Goal: Check status: Check status

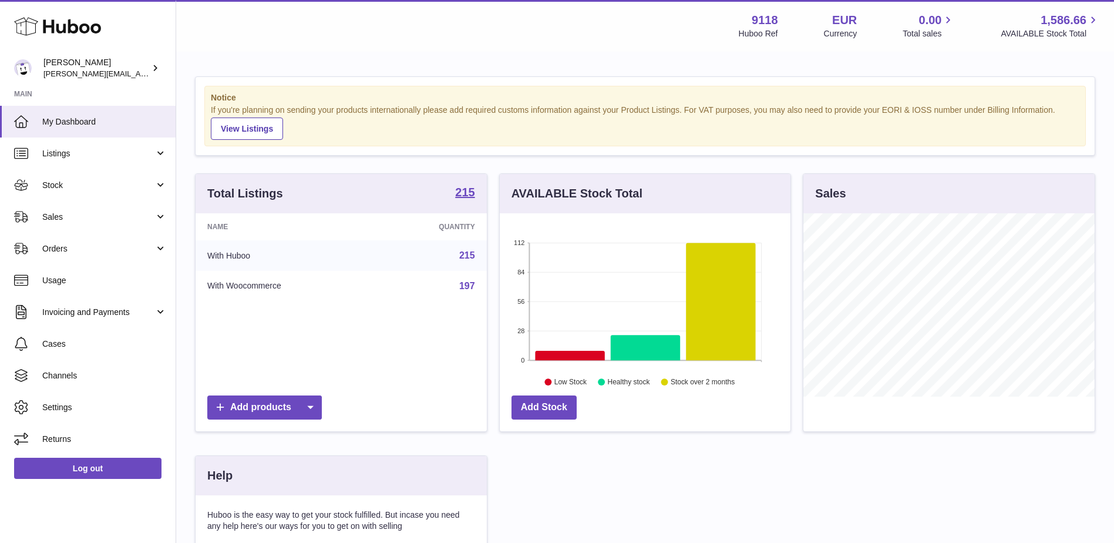
scroll to position [183, 291]
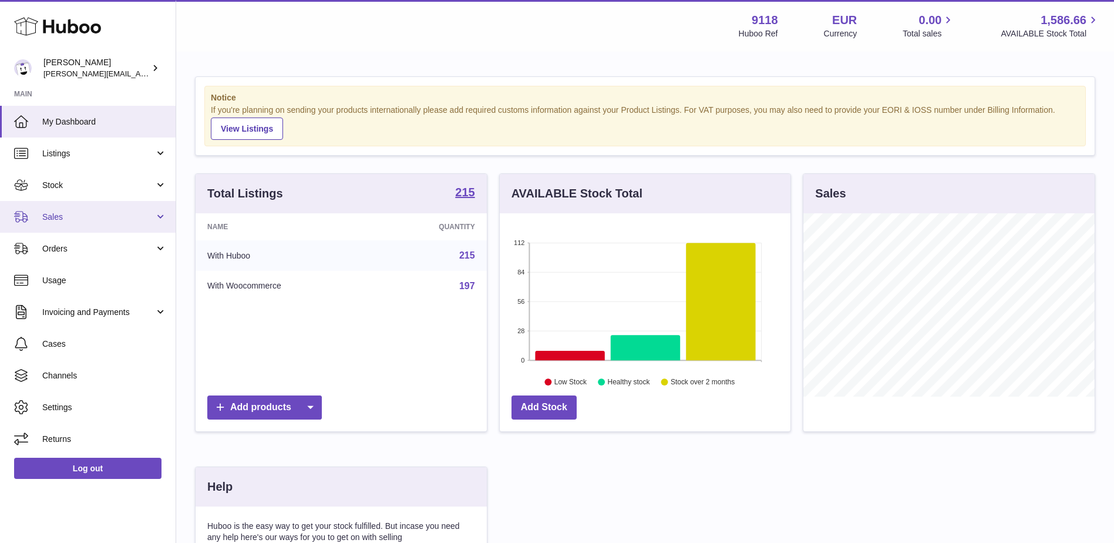
click at [52, 220] on span "Sales" at bounding box center [98, 216] width 112 height 11
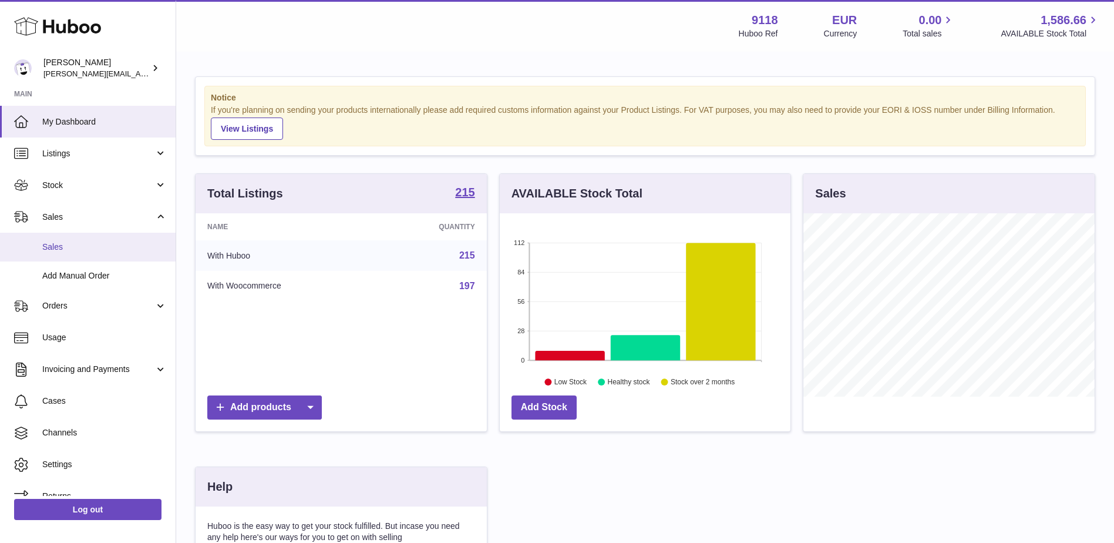
click at [54, 246] on span "Sales" at bounding box center [104, 246] width 125 height 11
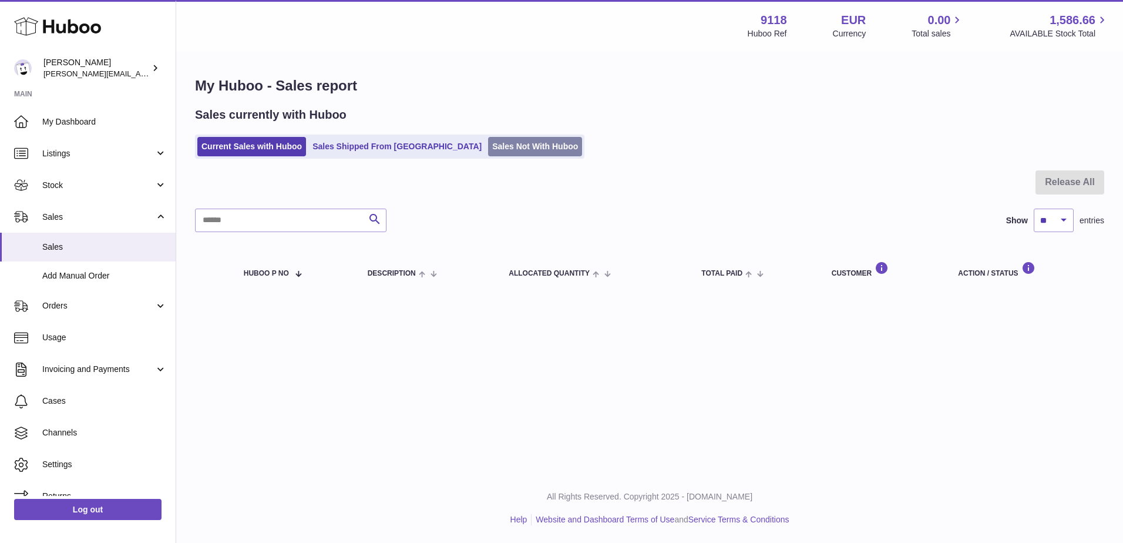
click at [488, 145] on link "Sales Not With Huboo" at bounding box center [535, 146] width 94 height 19
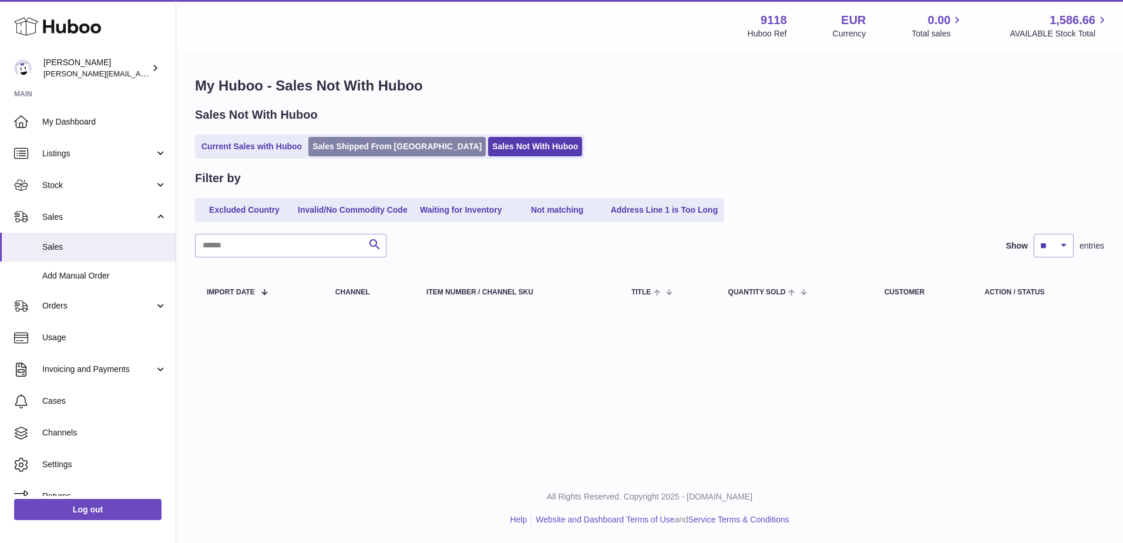
click at [397, 143] on link "Sales Shipped From [GEOGRAPHIC_DATA]" at bounding box center [396, 146] width 177 height 19
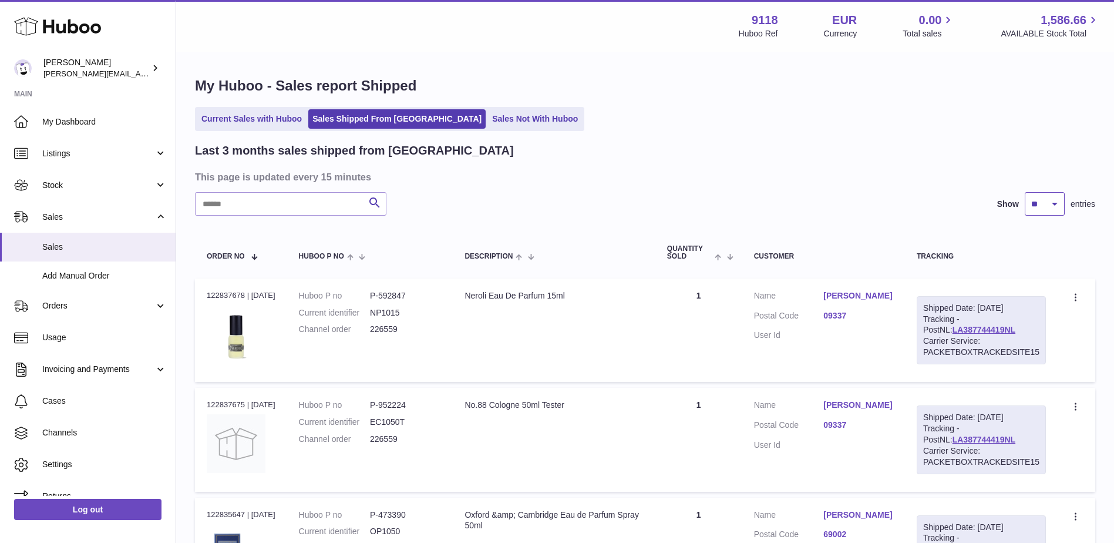
drag, startPoint x: 1059, startPoint y: 202, endPoint x: 1057, endPoint y: 208, distance: 6.3
click at [1059, 202] on select "** ** **" at bounding box center [1045, 203] width 40 height 23
select select "**"
click at [1025, 192] on select "** ** **" at bounding box center [1045, 203] width 40 height 23
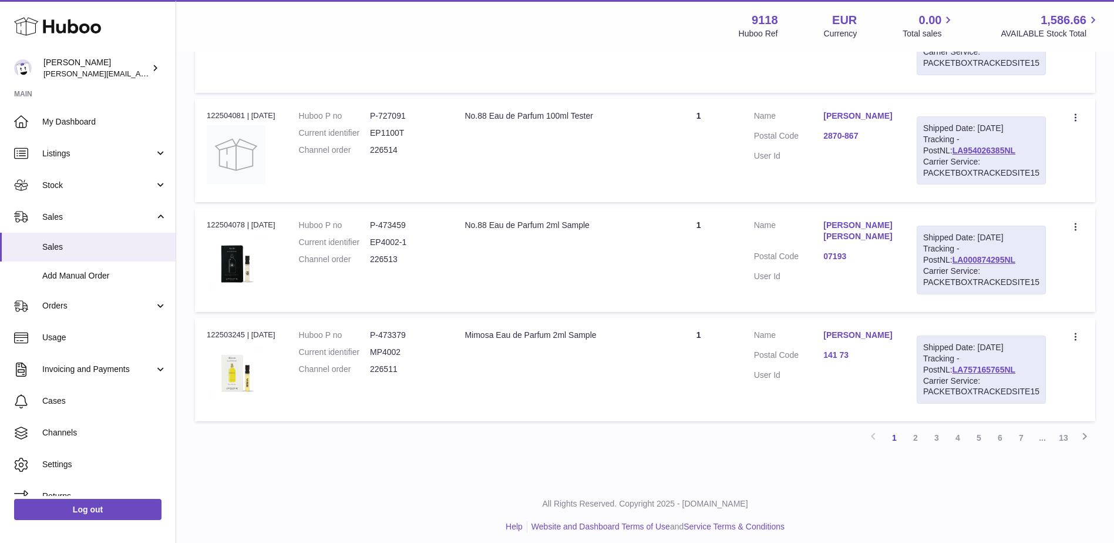
scroll to position [5334, 0]
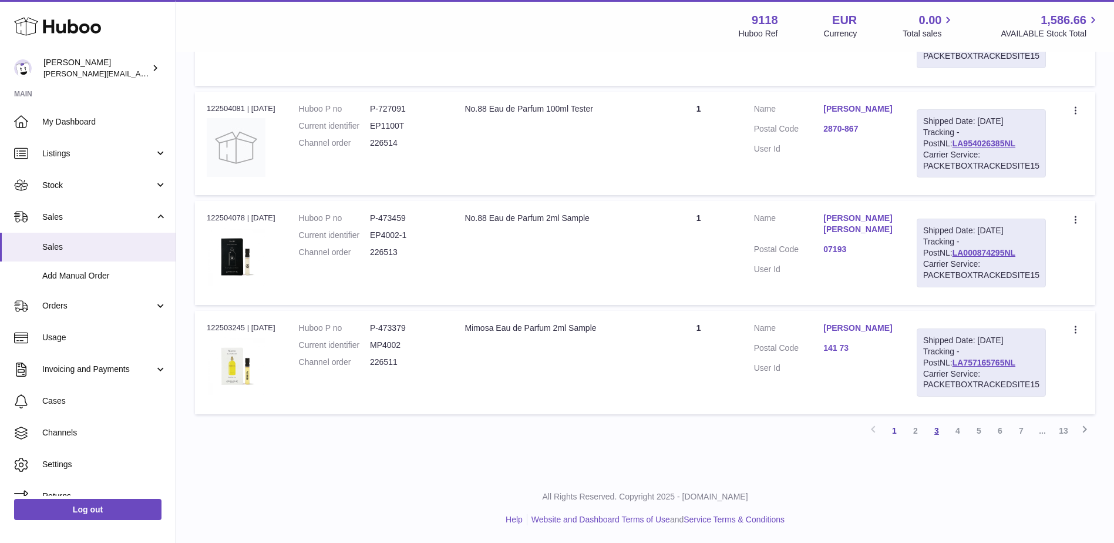
click at [939, 427] on link "3" at bounding box center [936, 430] width 21 height 21
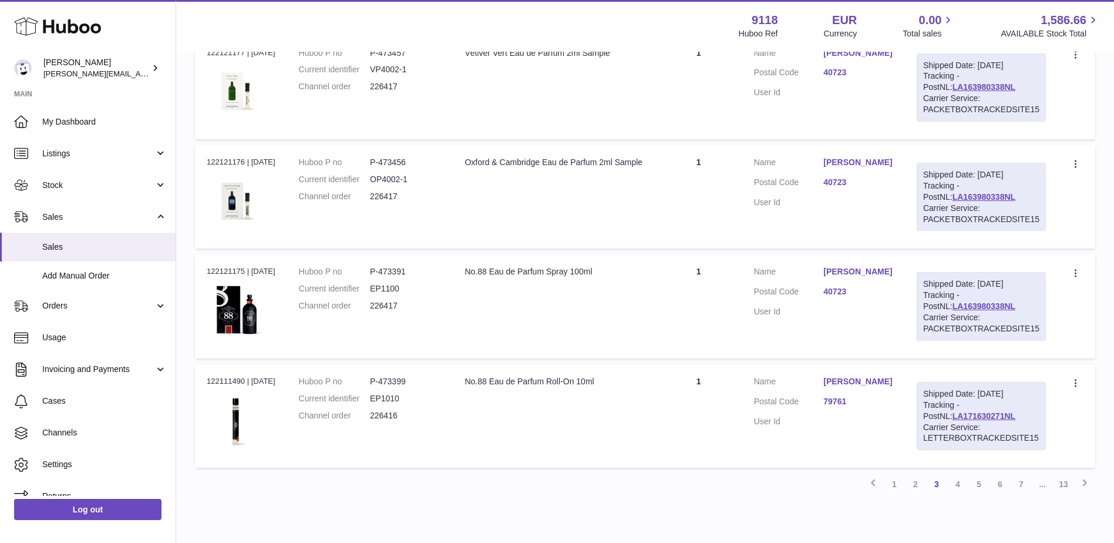
scroll to position [5334, 0]
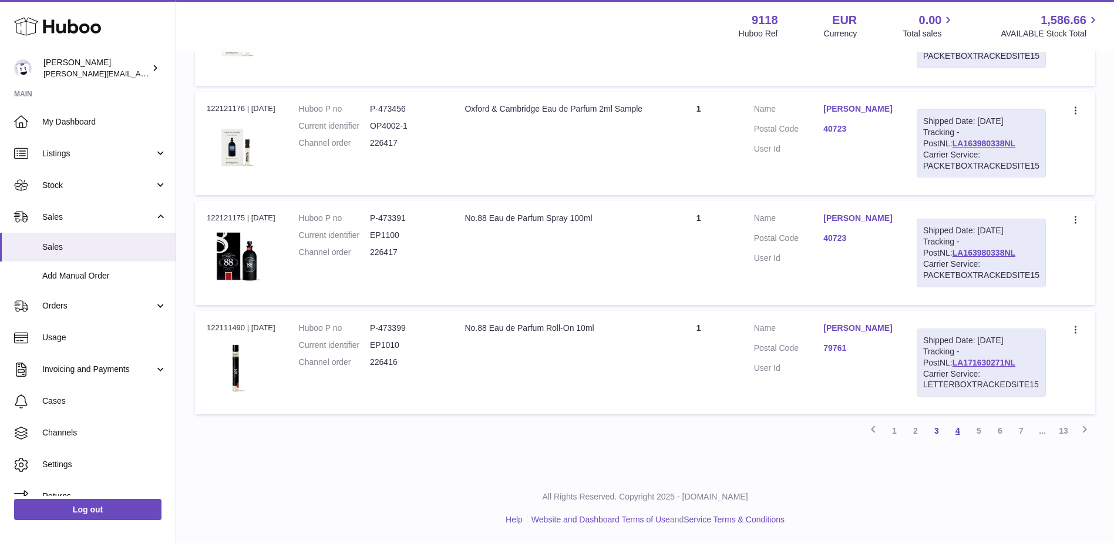
click at [963, 432] on link "4" at bounding box center [957, 430] width 21 height 21
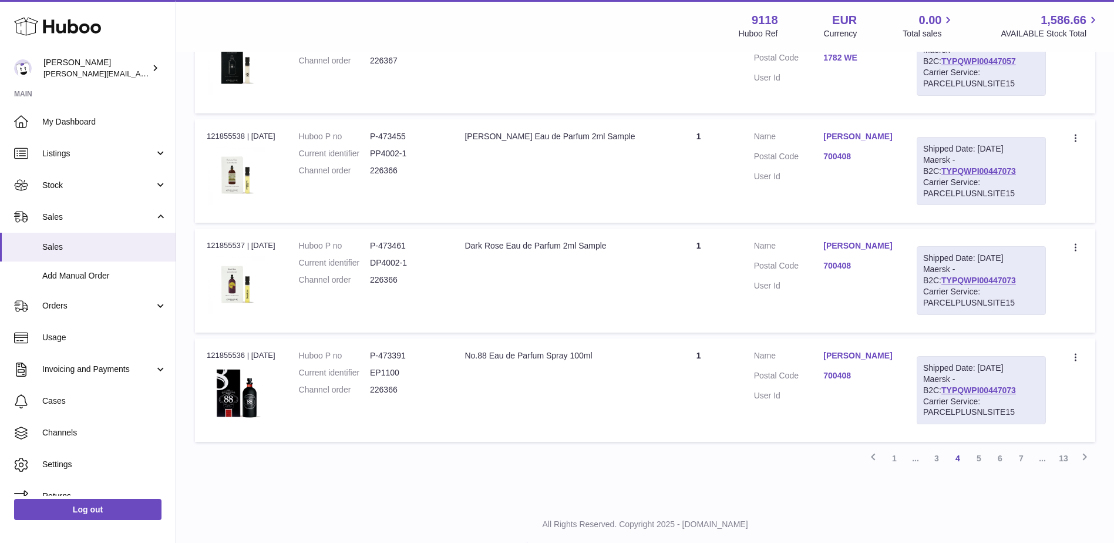
scroll to position [5334, 0]
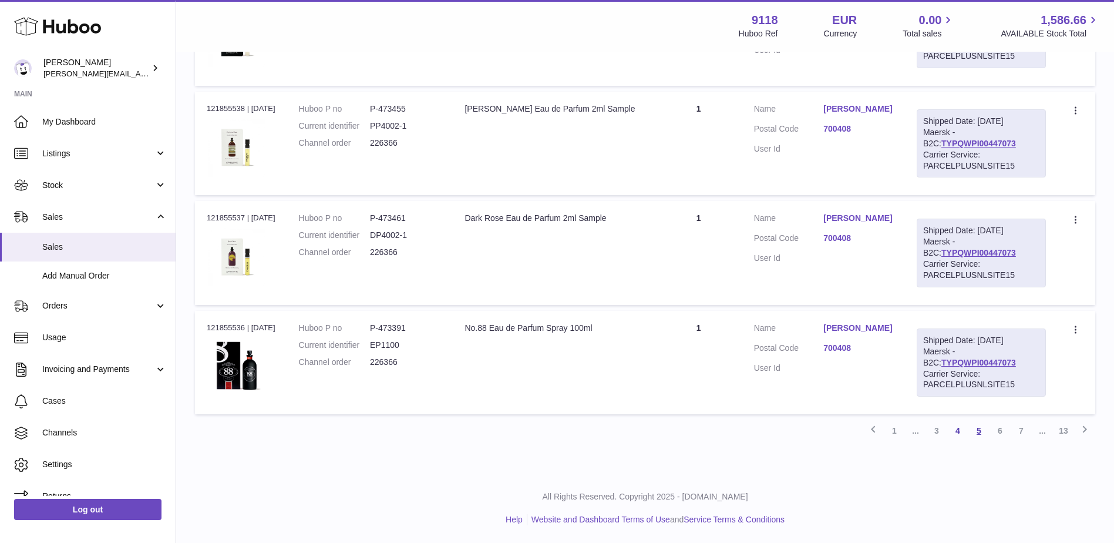
click at [978, 429] on link "5" at bounding box center [979, 430] width 21 height 21
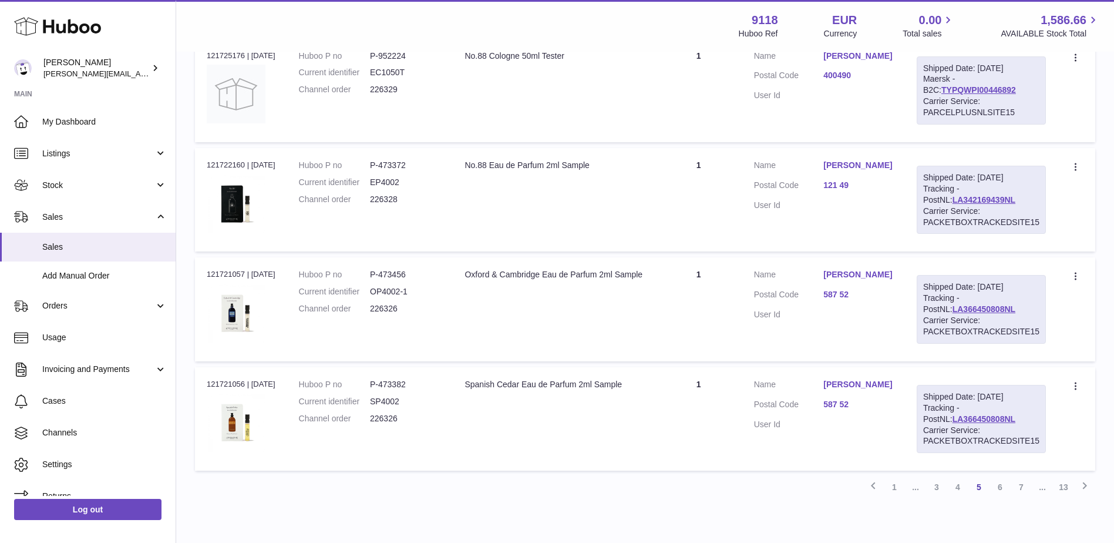
scroll to position [5281, 0]
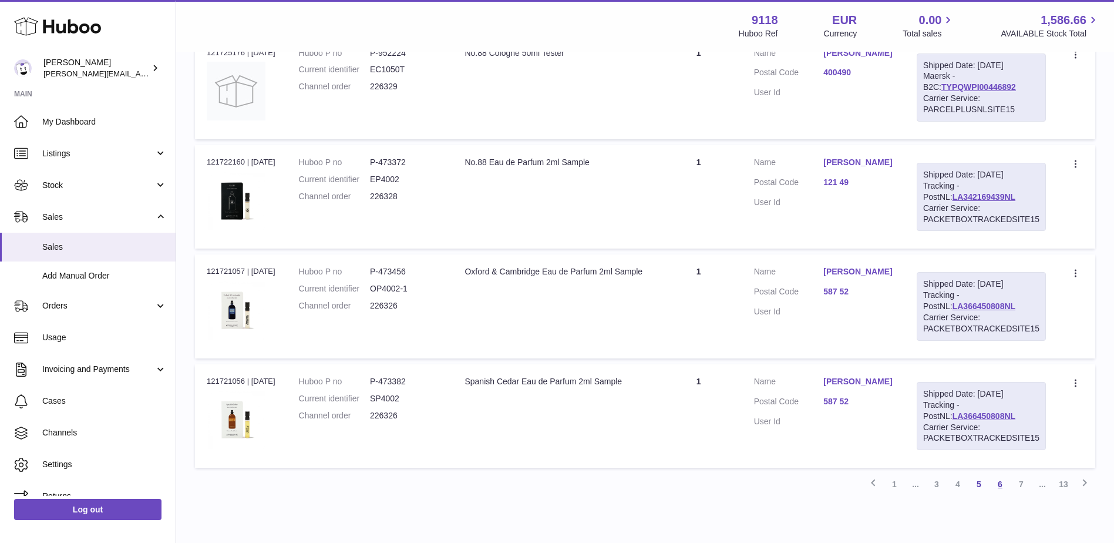
click at [994, 481] on link "6" at bounding box center [1000, 483] width 21 height 21
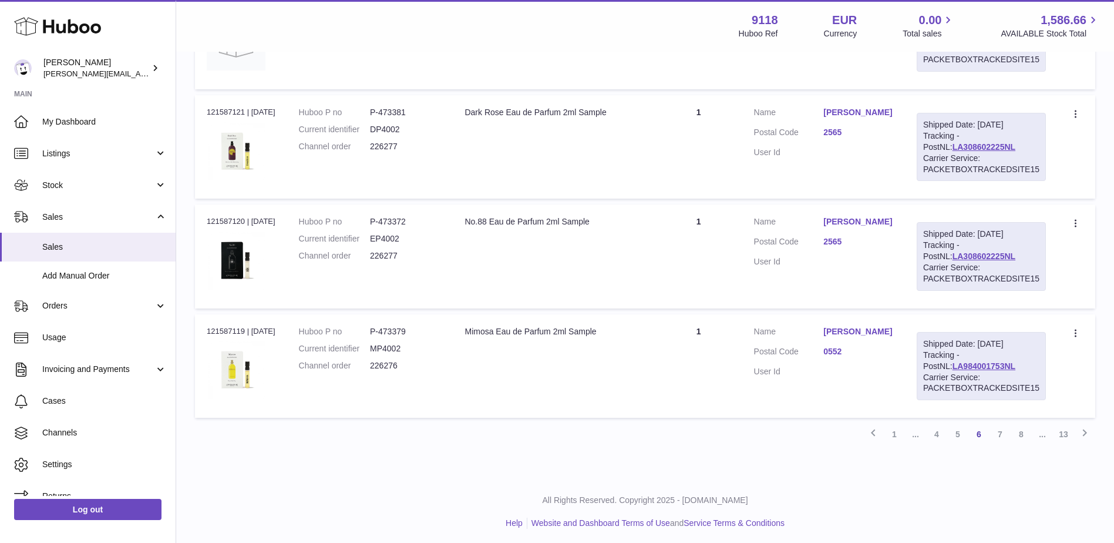
scroll to position [5334, 0]
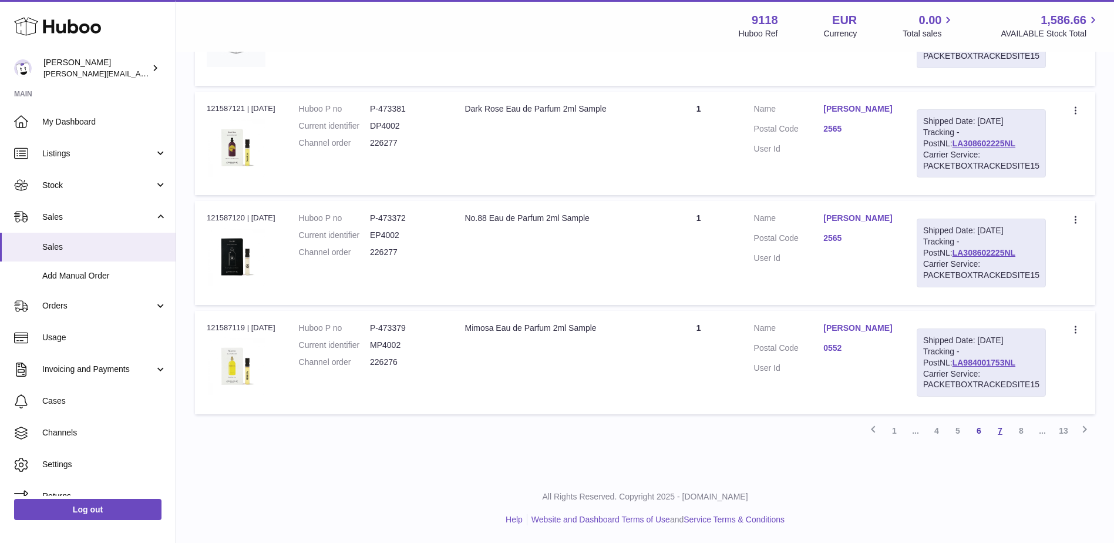
click at [1003, 426] on link "7" at bounding box center [1000, 430] width 21 height 21
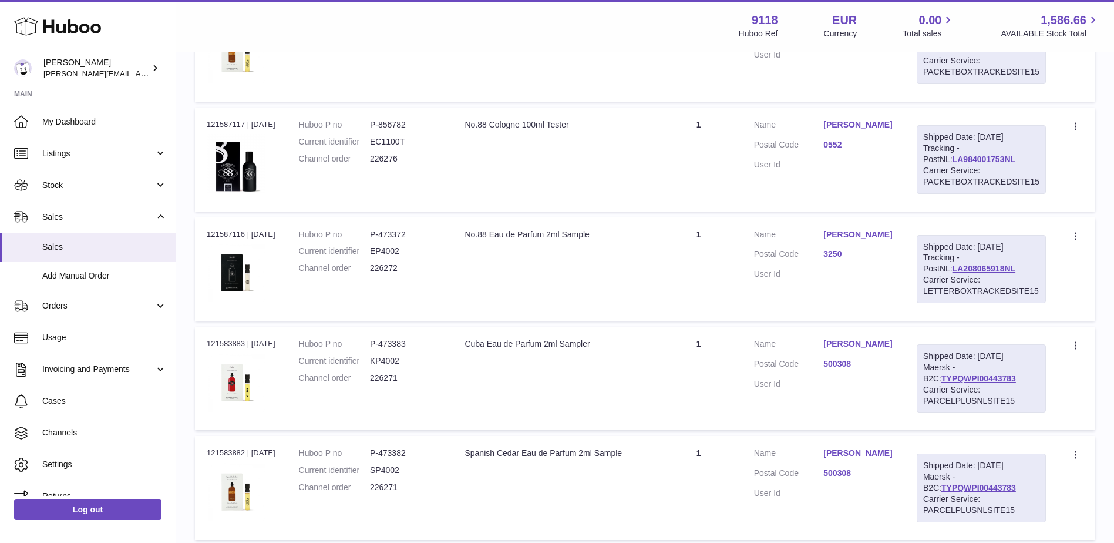
scroll to position [288, 0]
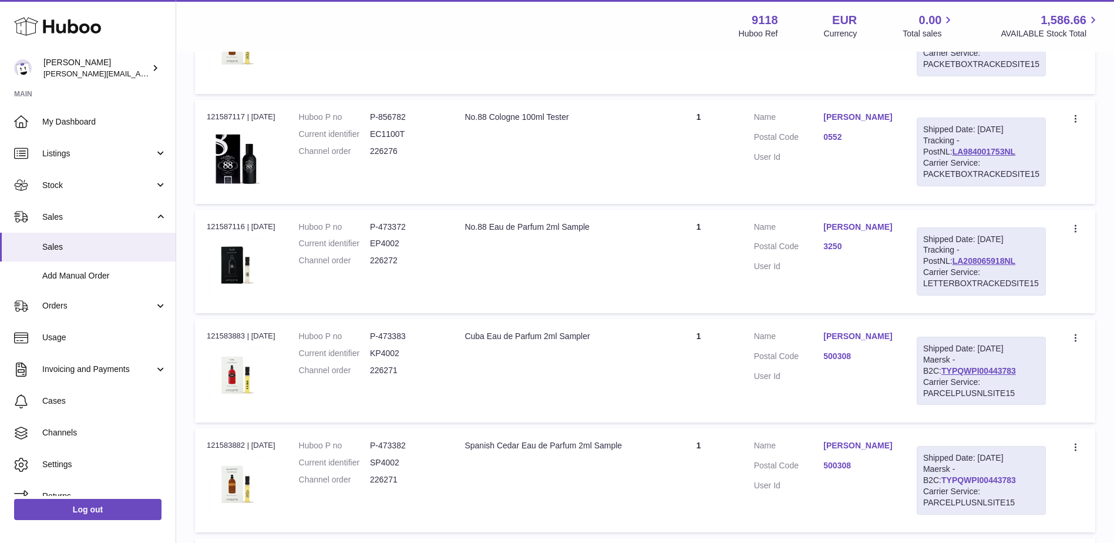
click at [989, 480] on link "TYPQWPI00443783" at bounding box center [979, 479] width 75 height 9
drag, startPoint x: 1004, startPoint y: 372, endPoint x: 924, endPoint y: 374, distance: 79.9
click at [924, 374] on div "Shipped Date: 24th Jul 2025 Maersk - B2C: TYPQWPI00443783 Carrier Service: PARC…" at bounding box center [981, 371] width 129 height 68
copy link "TYPQWPI00443783"
click at [1019, 377] on div "Carrier Service: PARCELPLUSNLSITE15" at bounding box center [981, 388] width 116 height 22
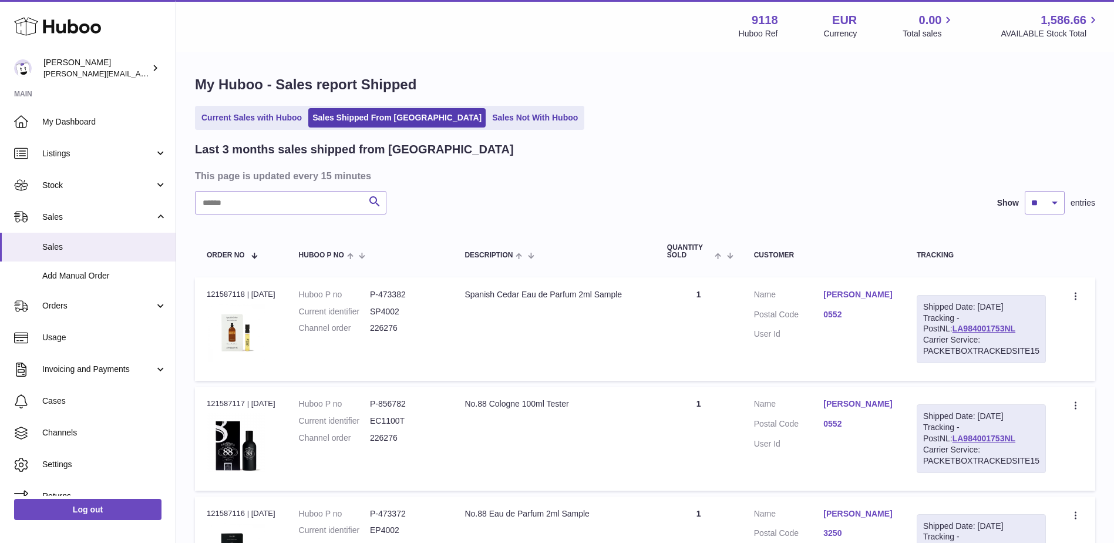
scroll to position [0, 0]
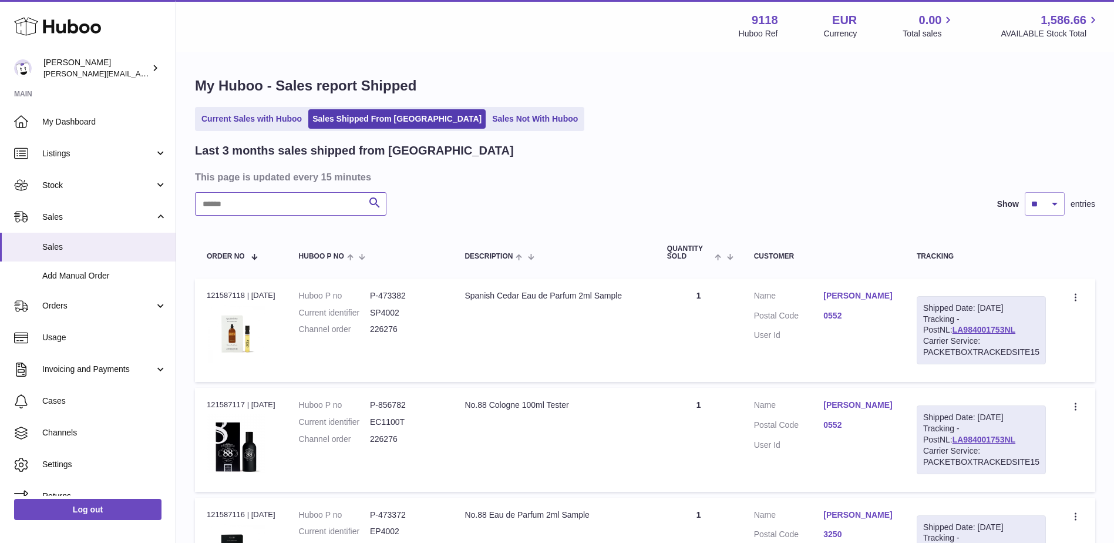
click at [279, 207] on input "text" at bounding box center [290, 203] width 191 height 23
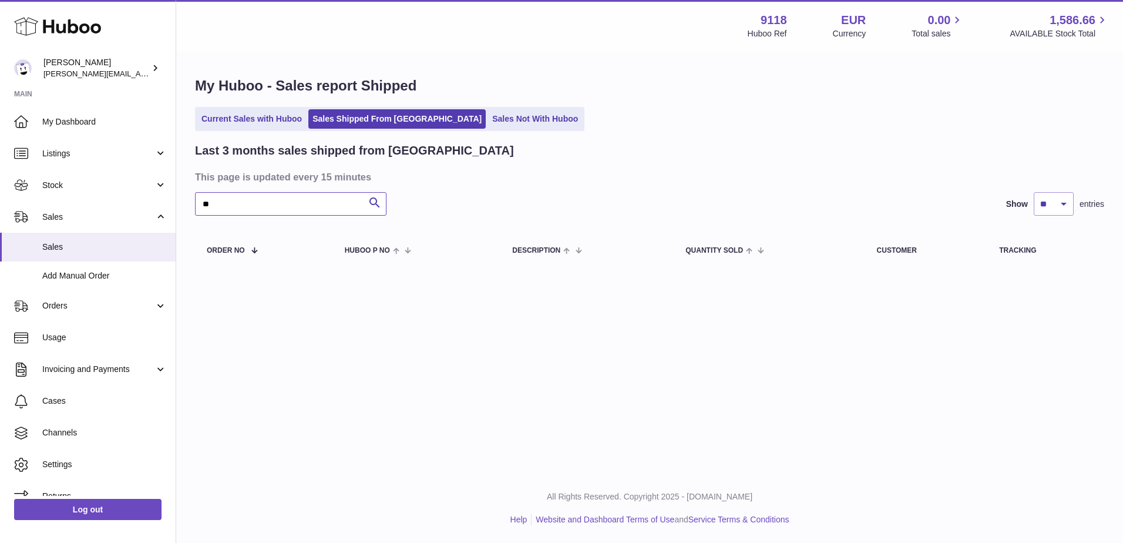
type input "*"
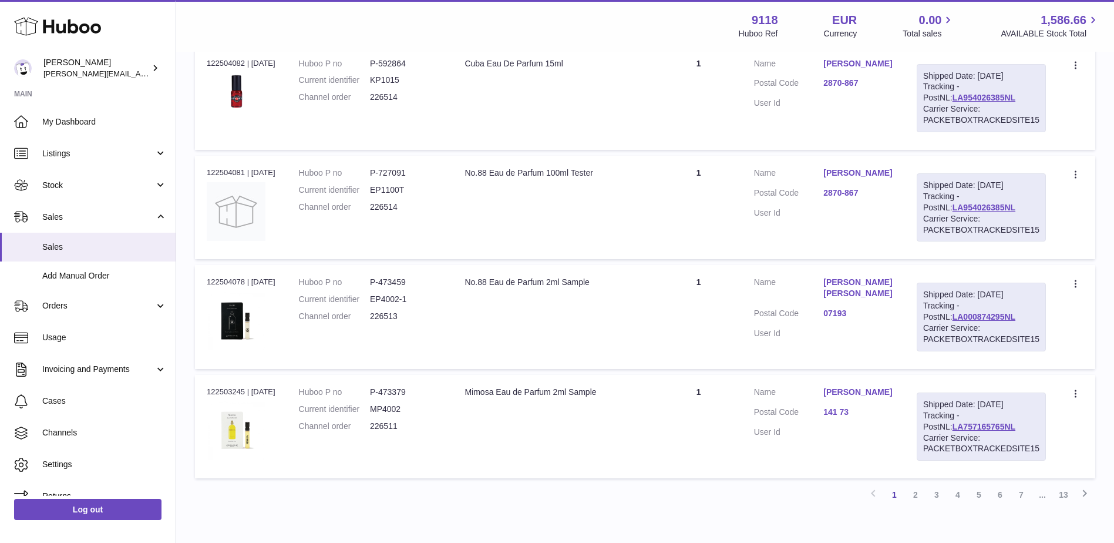
scroll to position [5334, 0]
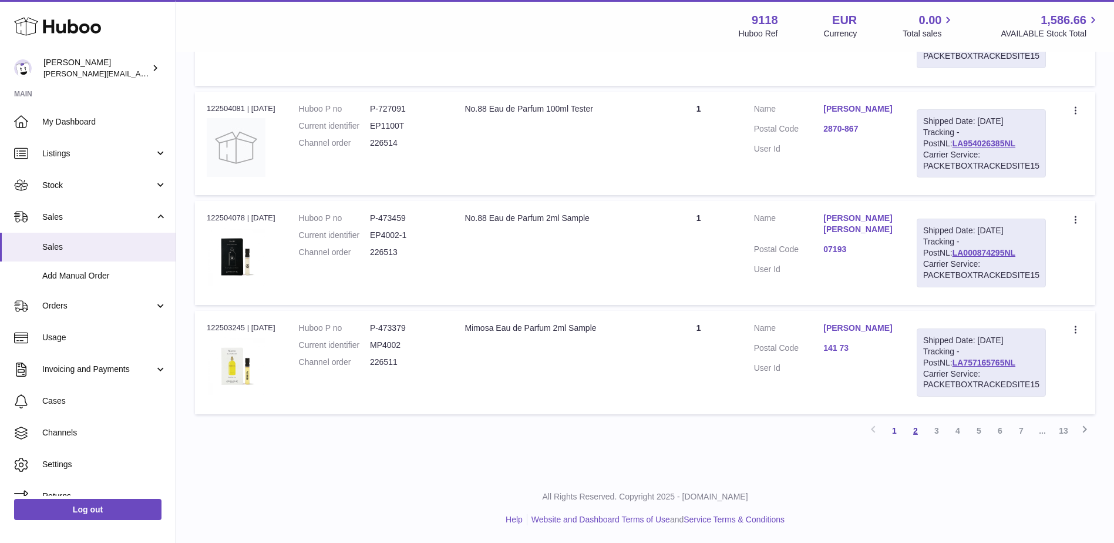
click at [913, 429] on link "2" at bounding box center [915, 430] width 21 height 21
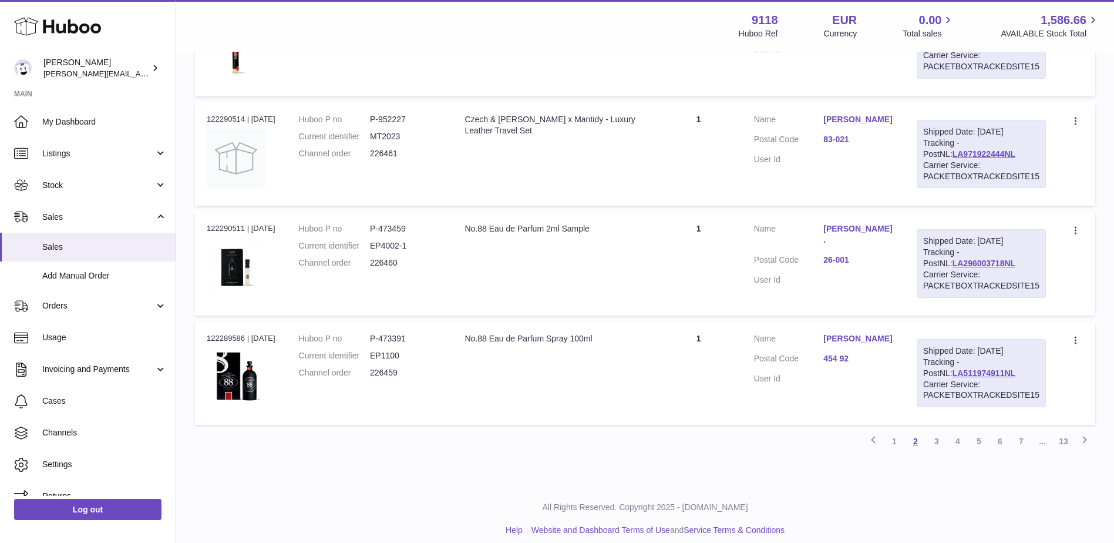
scroll to position [5334, 0]
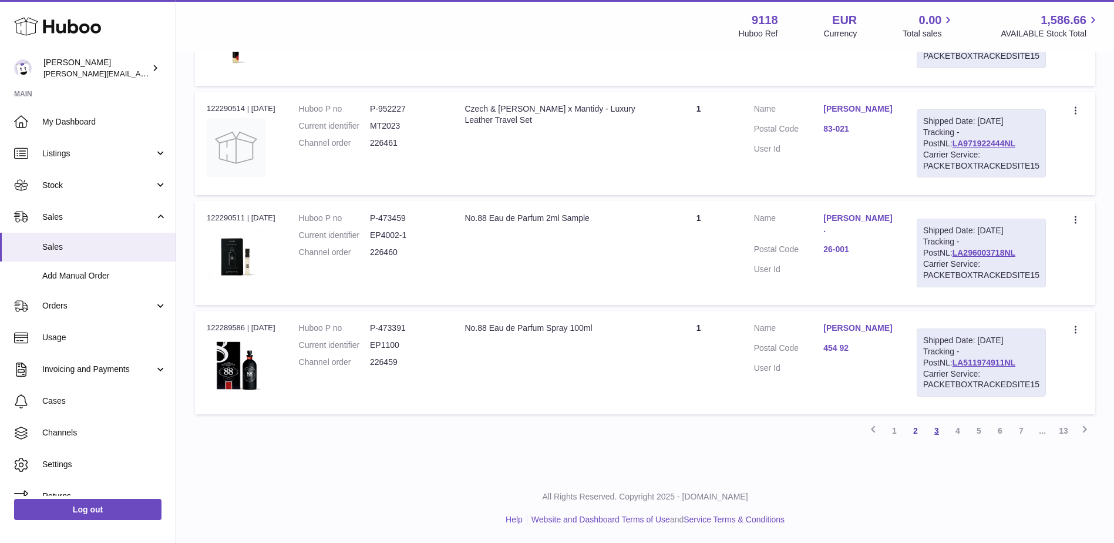
click at [940, 425] on link "3" at bounding box center [936, 430] width 21 height 21
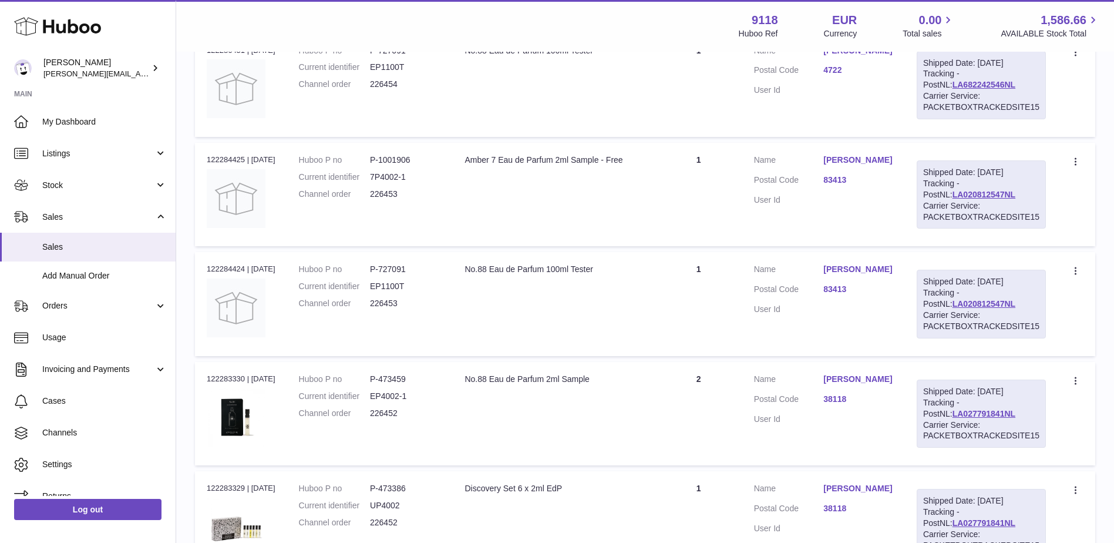
scroll to position [405, 0]
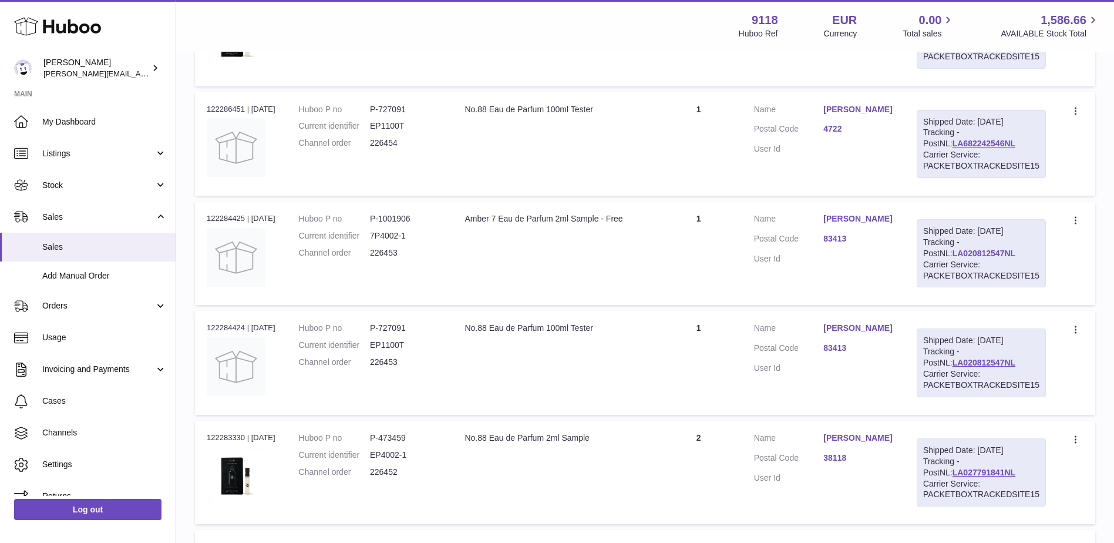
click at [970, 251] on link "LA020812547NL" at bounding box center [984, 252] width 63 height 9
click at [855, 213] on td "Customer Name Michael Günssel Postal Code 83413 User Id" at bounding box center [823, 252] width 163 height 103
click at [859, 216] on link "Michael Günssel" at bounding box center [859, 218] width 70 height 11
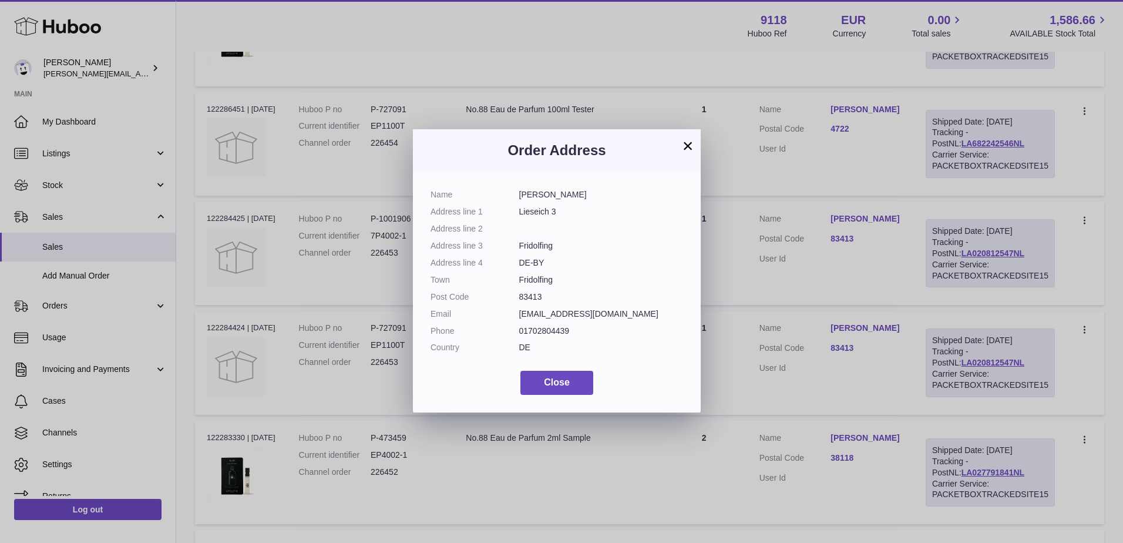
drag, startPoint x: 611, startPoint y: 315, endPoint x: 516, endPoint y: 314, distance: 94.6
click at [516, 314] on dl "Name Michael Günssel Address line 1 Lieseich 3 Address line 2 Address line 3 Fr…" at bounding box center [557, 274] width 253 height 170
copy dl "tattoowaging@gmail.com"
click at [686, 144] on button "×" at bounding box center [688, 146] width 14 height 14
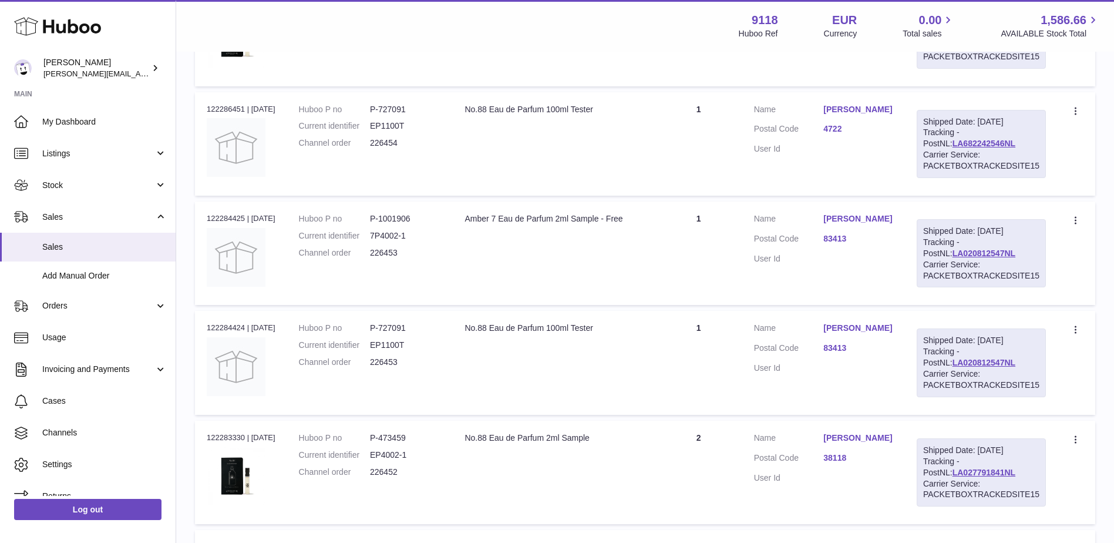
click at [865, 330] on link "Michael Günssel" at bounding box center [859, 327] width 70 height 11
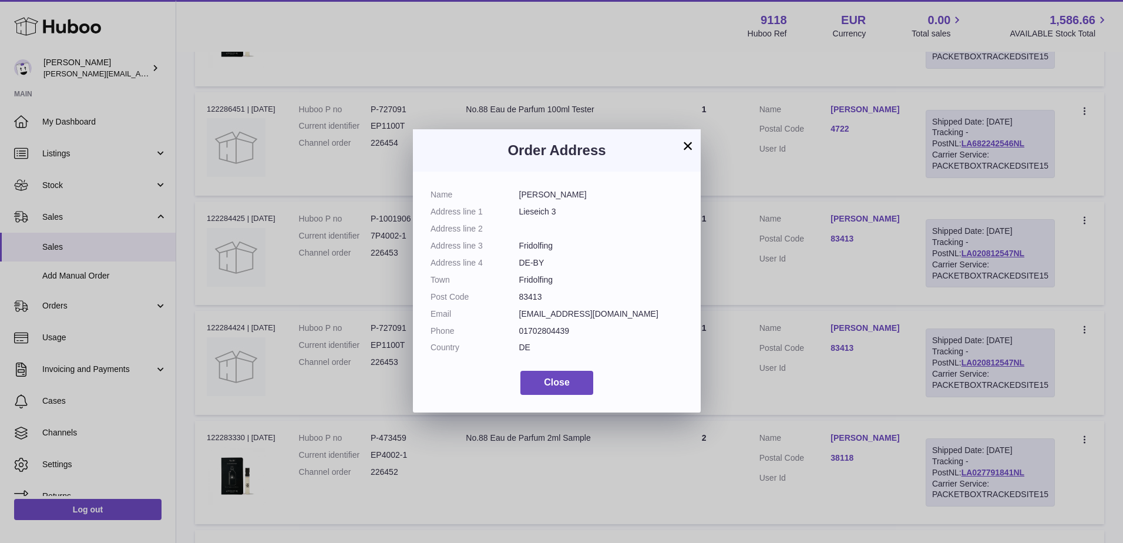
click at [688, 147] on button "×" at bounding box center [688, 146] width 14 height 14
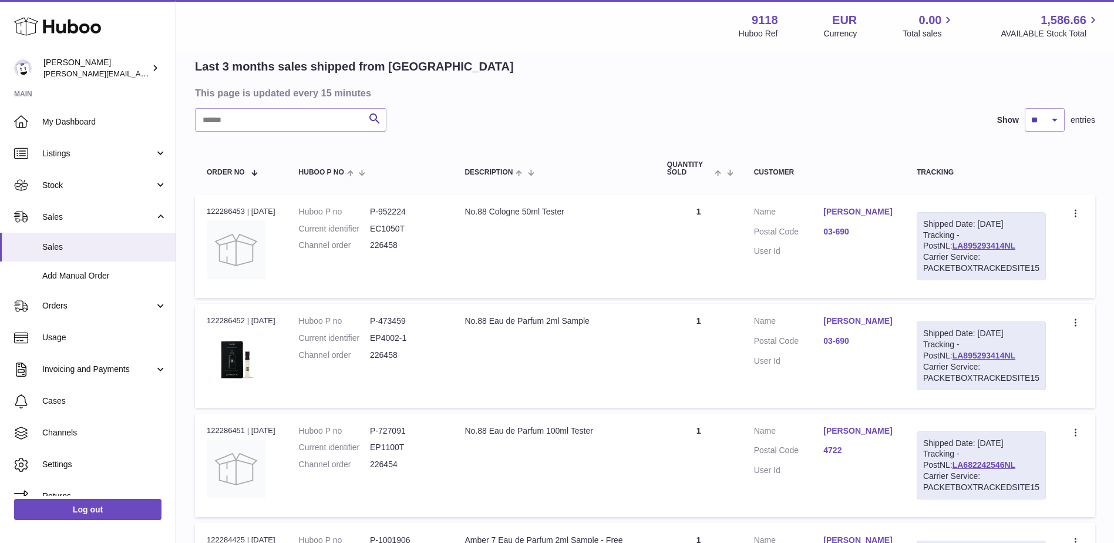
scroll to position [0, 0]
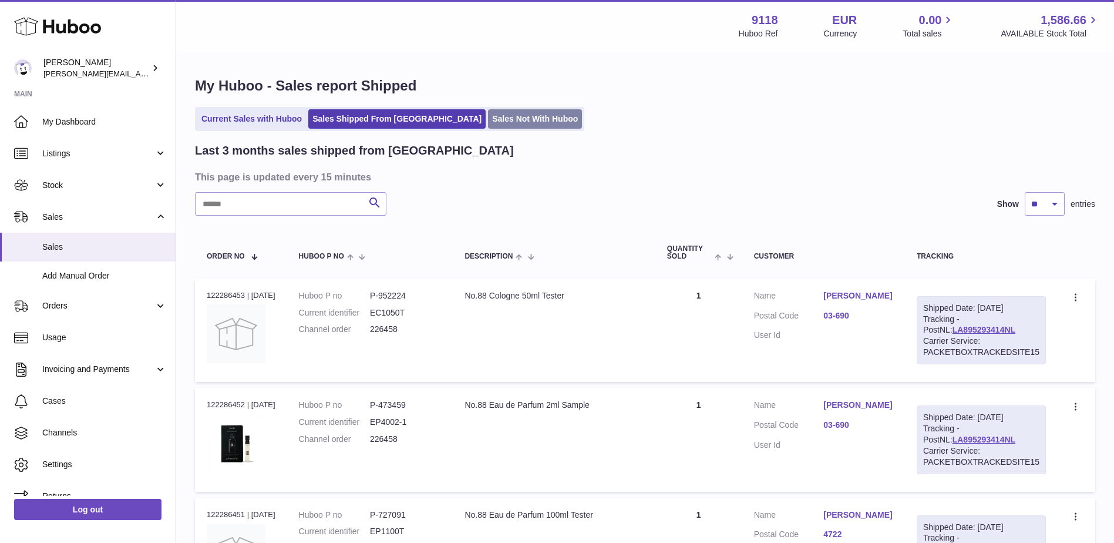
click at [488, 119] on link "Sales Not With Huboo" at bounding box center [535, 118] width 94 height 19
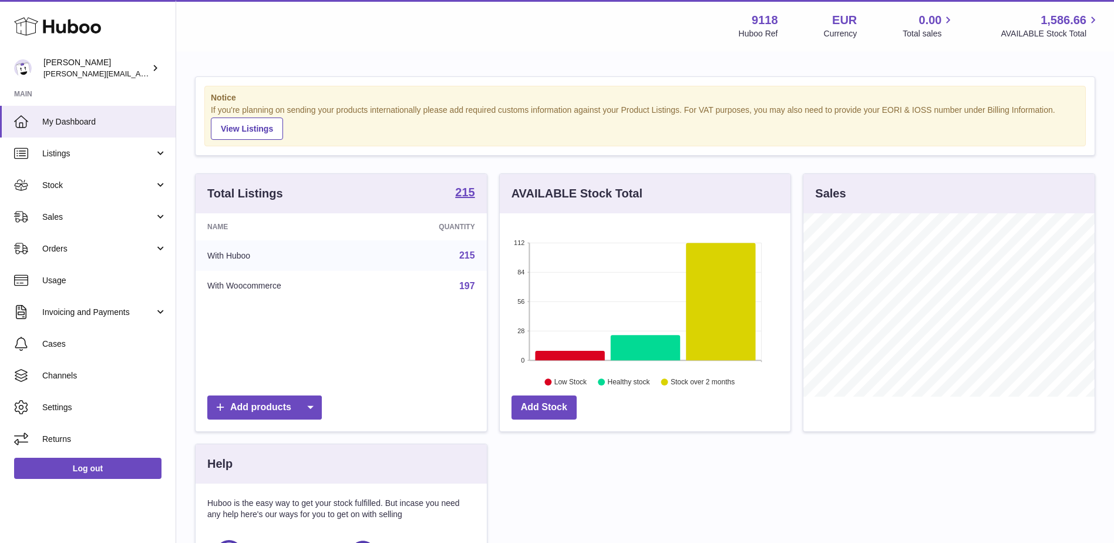
scroll to position [183, 291]
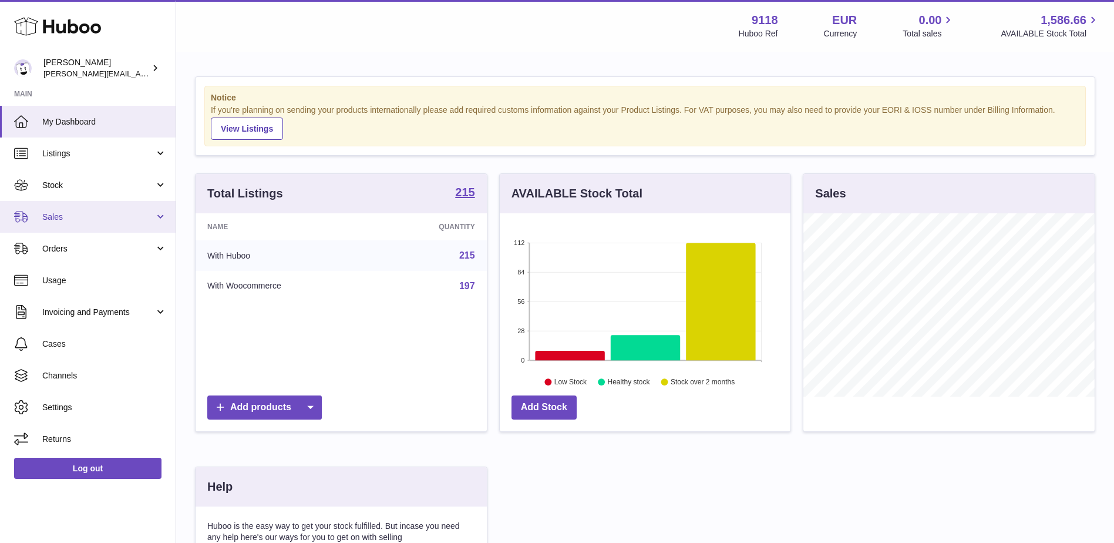
click at [59, 207] on link "Sales" at bounding box center [88, 217] width 176 height 32
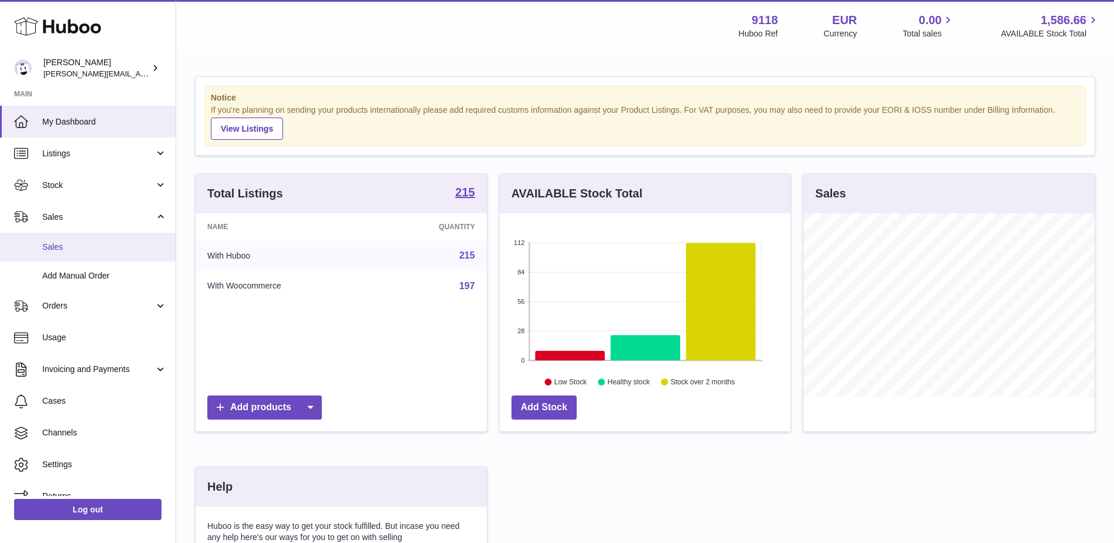
click at [76, 246] on span "Sales" at bounding box center [104, 246] width 125 height 11
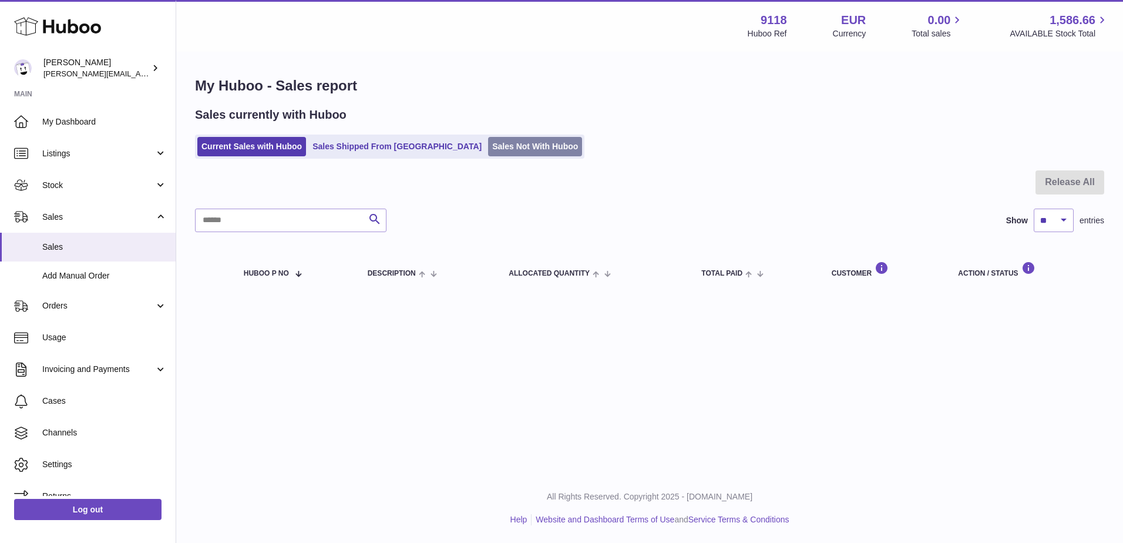
click at [488, 140] on link "Sales Not With Huboo" at bounding box center [535, 146] width 94 height 19
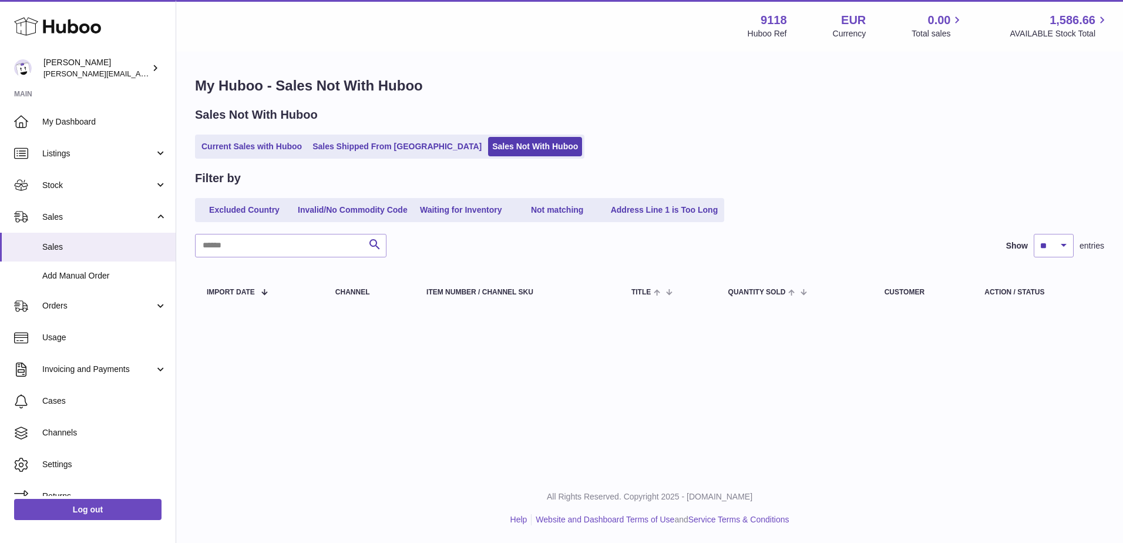
click at [488, 140] on link "Sales Not With Huboo" at bounding box center [535, 146] width 94 height 19
click at [256, 142] on link "Current Sales with Huboo" at bounding box center [251, 146] width 109 height 19
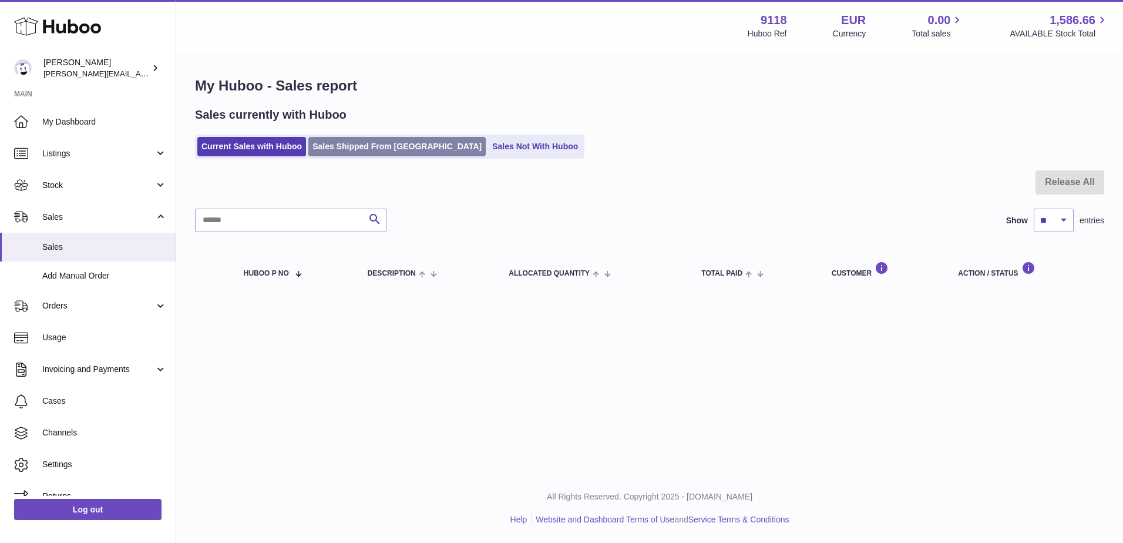
click at [401, 142] on link "Sales Shipped From [GEOGRAPHIC_DATA]" at bounding box center [396, 146] width 177 height 19
